Goal: Information Seeking & Learning: Find specific fact

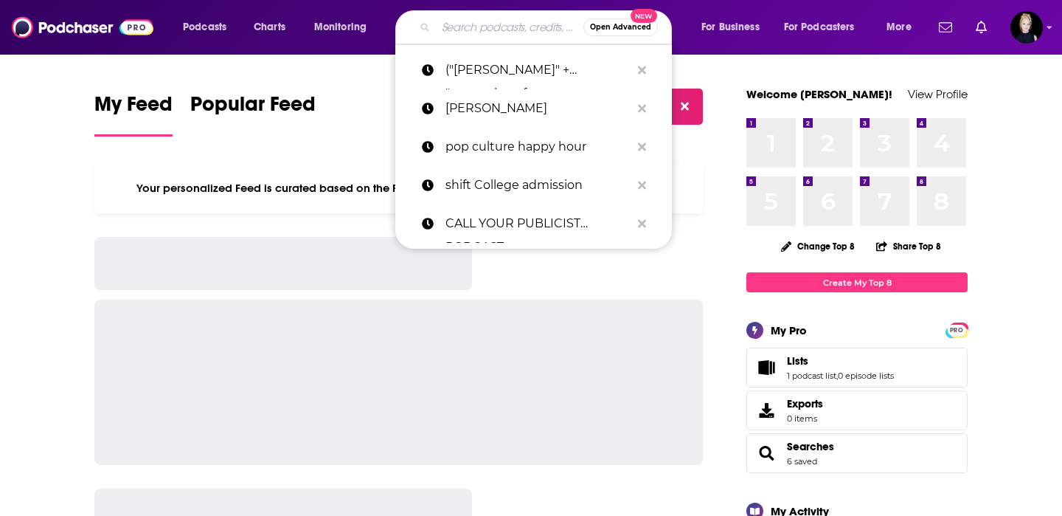
click at [522, 27] on input "Search podcasts, credits, & more..." at bounding box center [510, 27] width 148 height 24
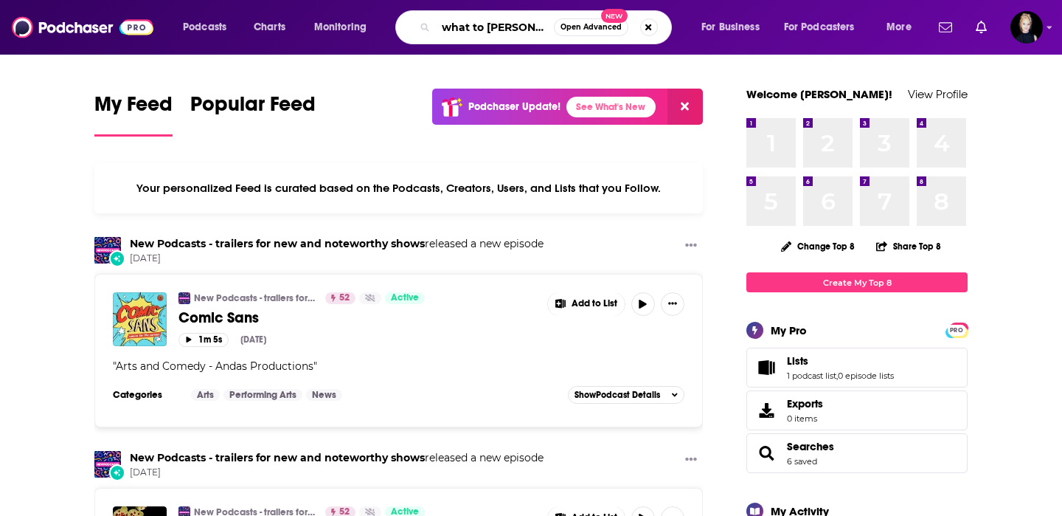
type input "what to [PERSON_NAME]"
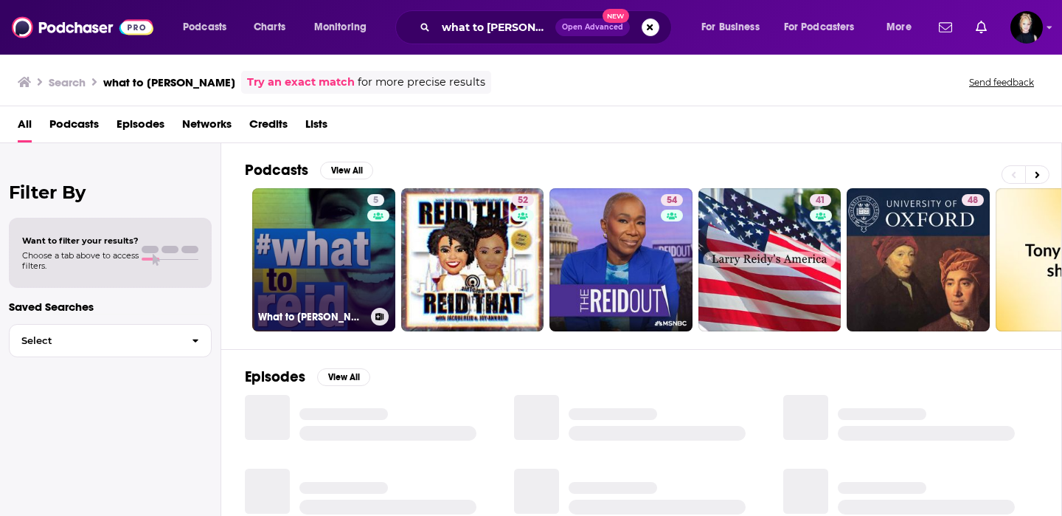
click at [336, 251] on link "5 What to [PERSON_NAME]" at bounding box center [323, 259] width 143 height 143
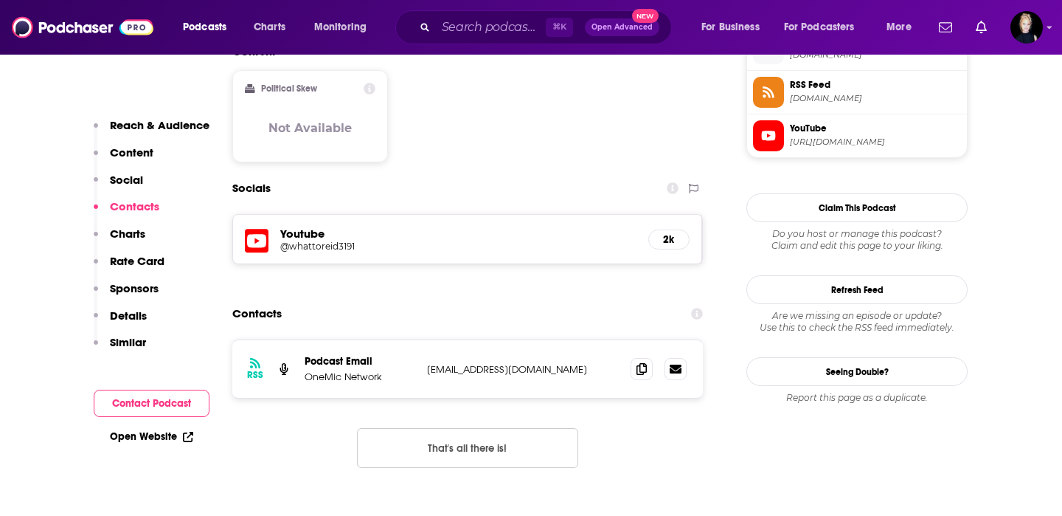
scroll to position [1247, 0]
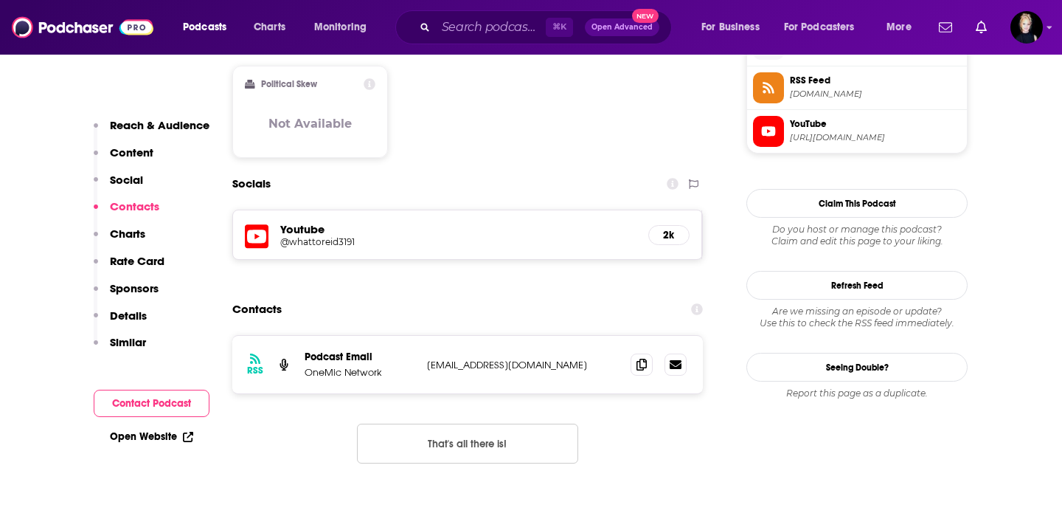
click at [311, 222] on h5 "Youtube" at bounding box center [458, 229] width 356 height 14
click at [314, 236] on h5 "@whattoreid3191" at bounding box center [398, 241] width 236 height 11
